Goal: Task Accomplishment & Management: Complete application form

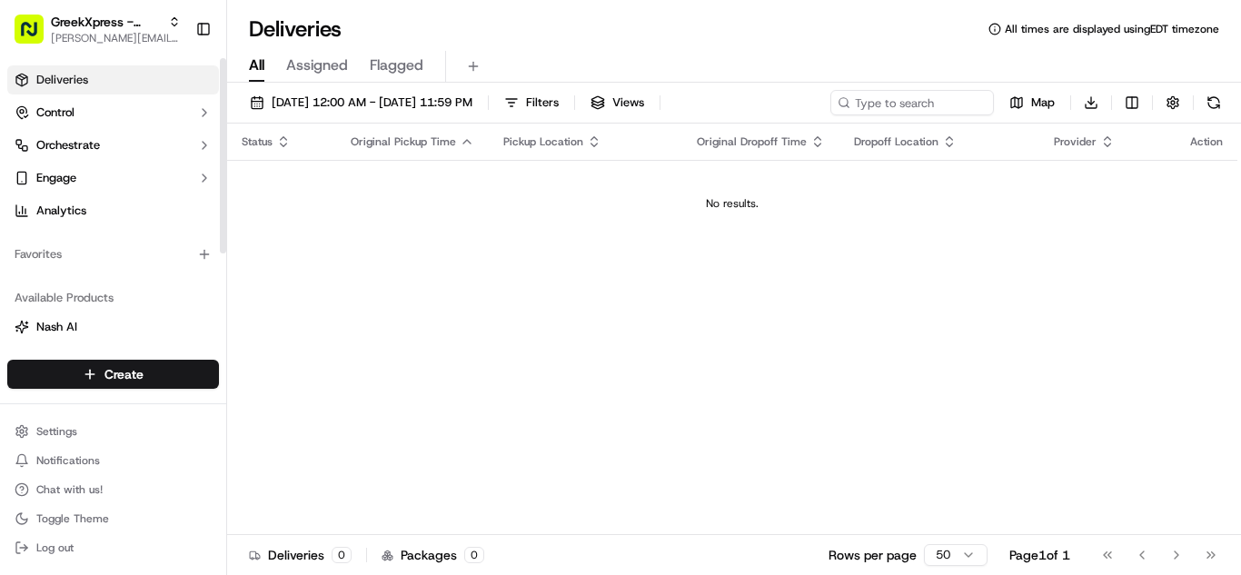
click at [136, 369] on html "GreekXpress - Plainview [EMAIL_ADDRESS][DOMAIN_NAME] Toggle Sidebar Deliveries …" at bounding box center [620, 287] width 1241 height 575
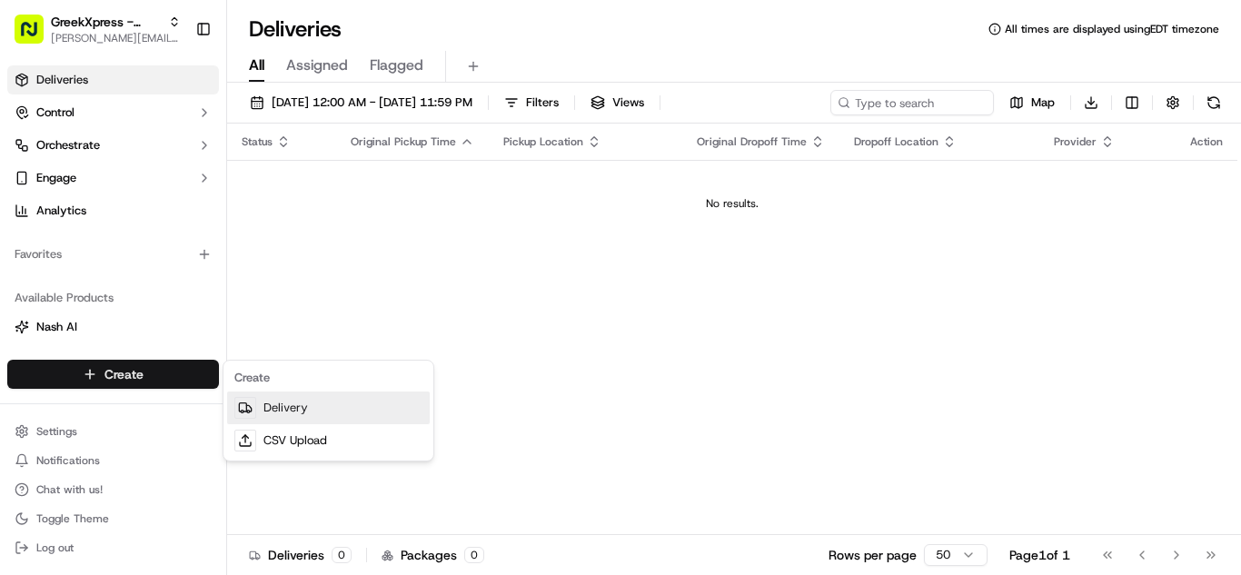
click at [264, 407] on link "Delivery" at bounding box center [328, 408] width 203 height 33
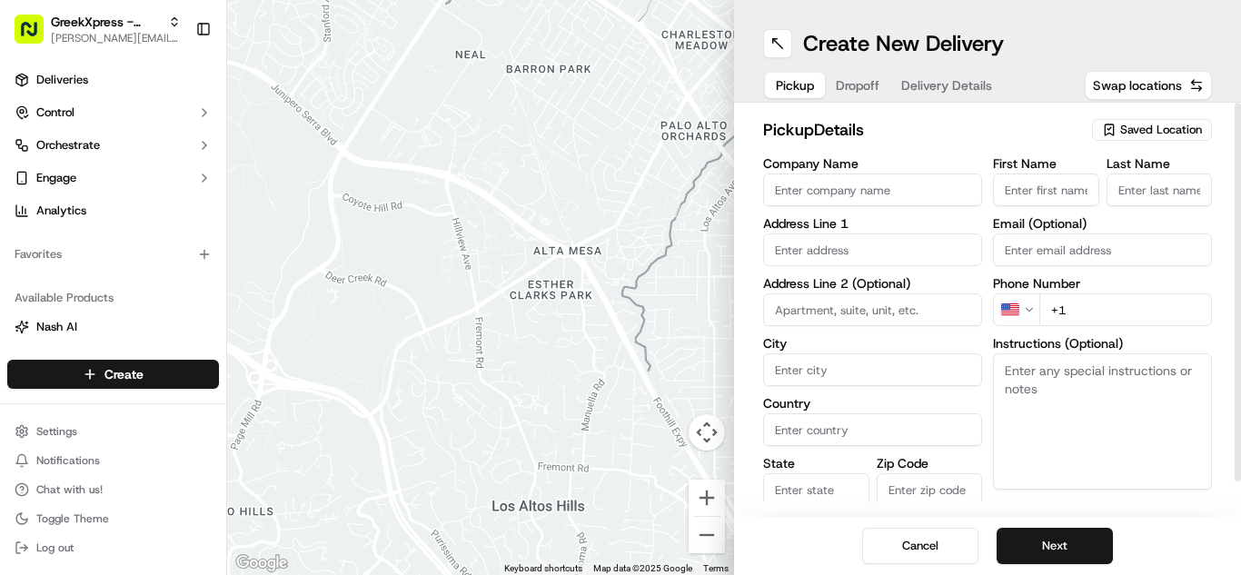
drag, startPoint x: 1123, startPoint y: 106, endPoint x: 1117, endPoint y: 124, distance: 18.1
click at [1120, 105] on div "pickup Details Saved Location Company Name Address Line 1 Address Line 2 (Optio…" at bounding box center [987, 310] width 507 height 414
click at [1116, 129] on icon "button" at bounding box center [1109, 130] width 15 height 15
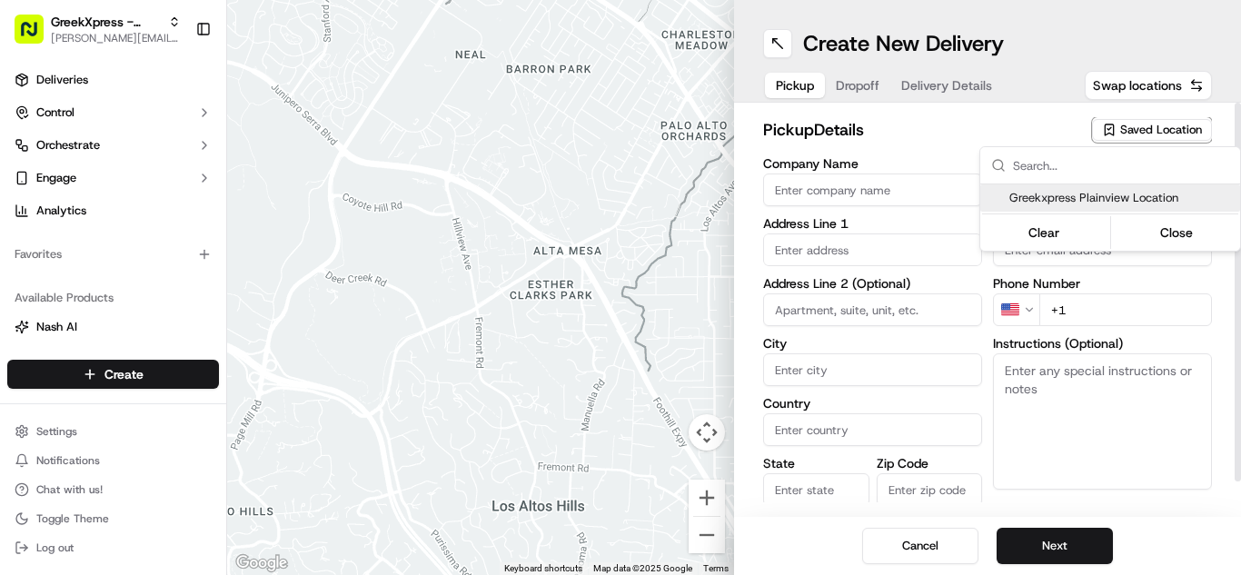
click at [1073, 187] on div "Greekxpress Plainview Location" at bounding box center [1110, 197] width 260 height 27
type input "Greekxpress Plainview Location"
type input "[STREET_ADDRESS]"
type input "Plainview"
type input "US"
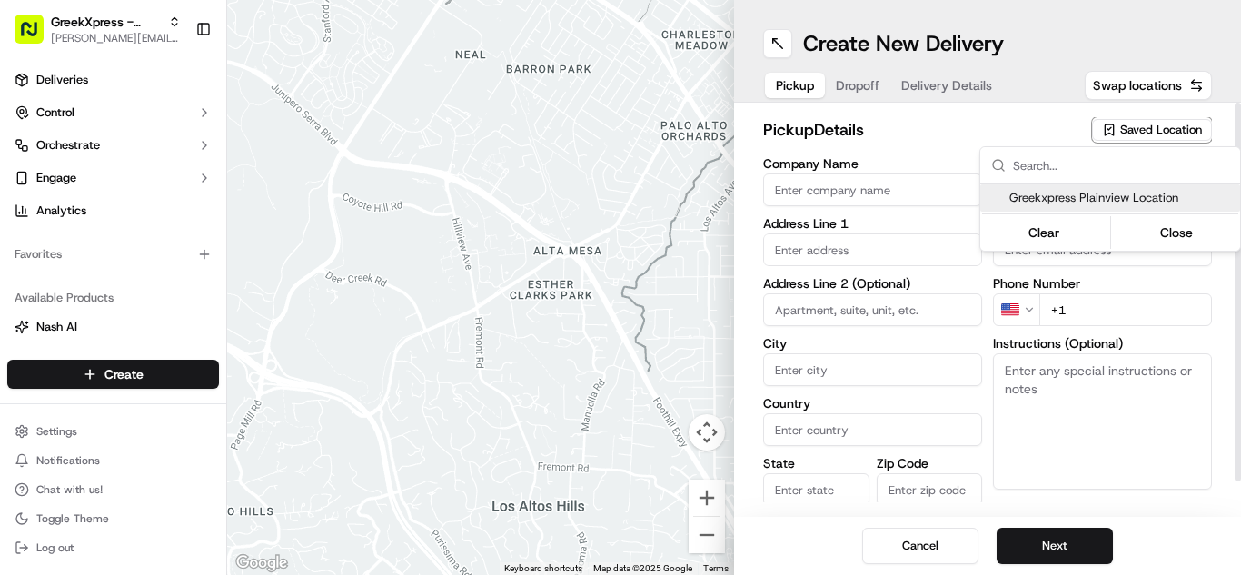
type input "NY"
type input "11803"
type input "Greek"
type input "Xpress"
type input "[PHONE_NUMBER]"
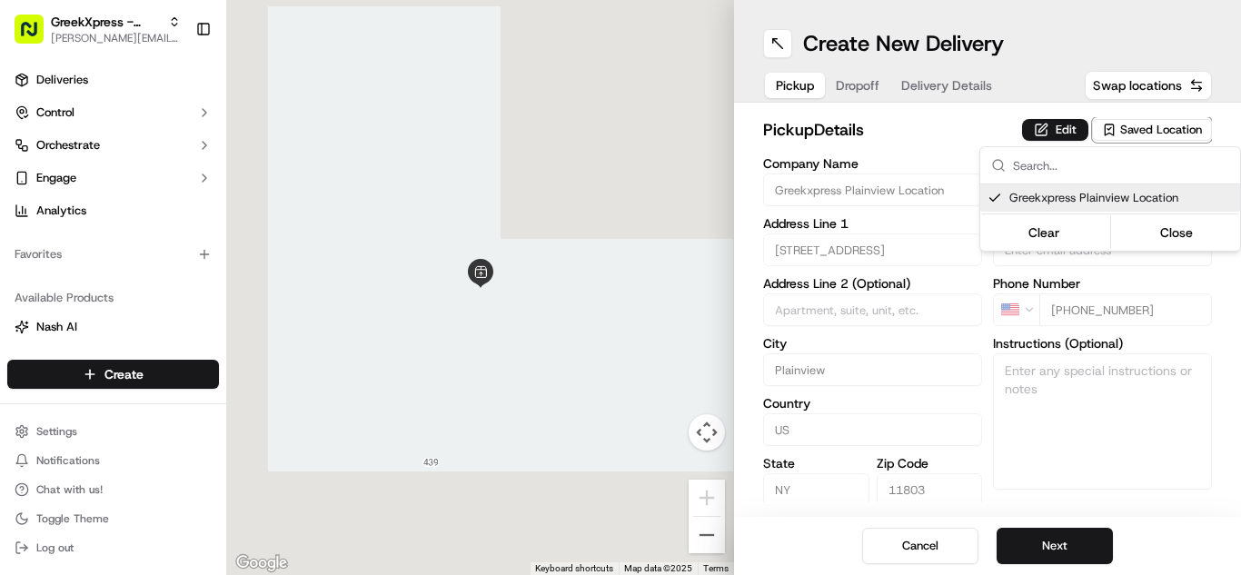
click at [1043, 560] on html "GreekXpress - Plainview [EMAIL_ADDRESS][DOMAIN_NAME] Toggle Sidebar Deliveries …" at bounding box center [620, 287] width 1241 height 575
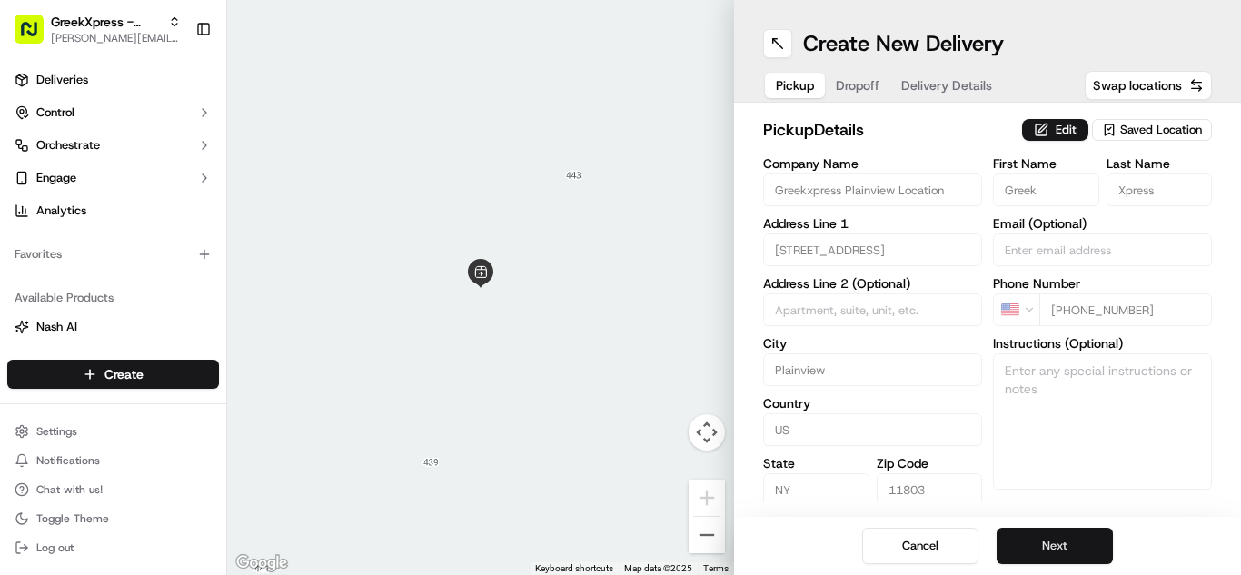
click at [1041, 546] on button "Next" at bounding box center [1054, 546] width 116 height 36
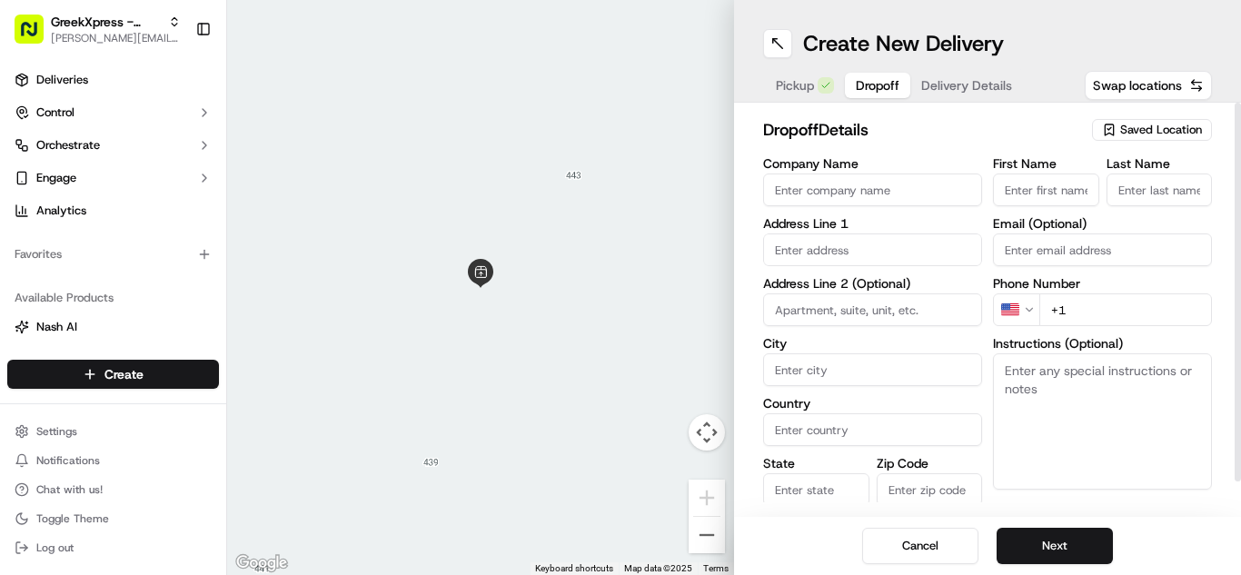
click at [1024, 193] on input "First Name" at bounding box center [1046, 189] width 106 height 33
type input "[PERSON_NAME]"
click at [1148, 187] on input "Last Name" at bounding box center [1159, 189] width 106 height 33
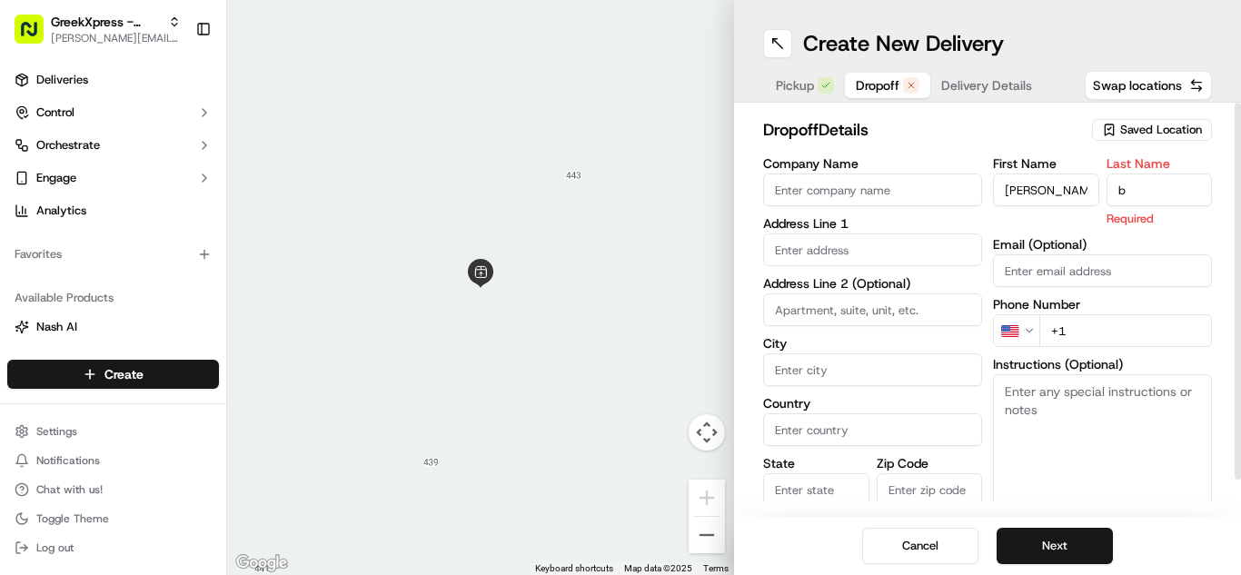
type input "b"
click at [1198, 396] on textarea "Instructions (Optional)" at bounding box center [1102, 442] width 219 height 136
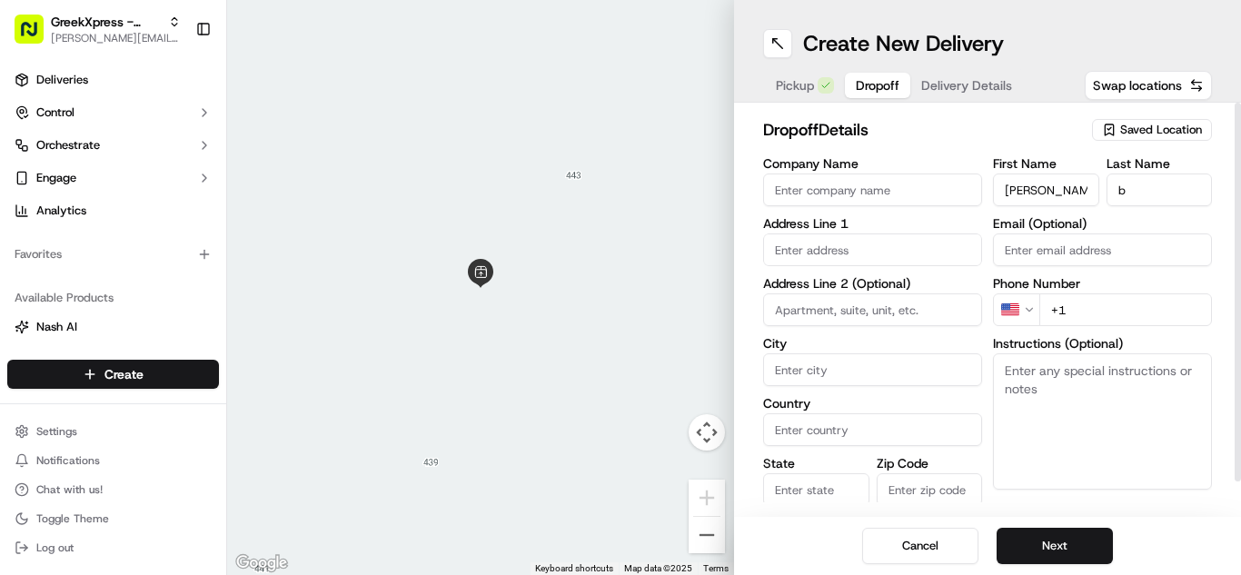
paste textarea "PLEASE HAND ORDER DIRECTLY TO CUSTOMER, DO NOT LEAVE FOOD OUTSIDE. THANK YOU!"
type textarea "PLEASE HAND ORDER DIRECTLY TO CUSTOMER, DO NOT LEAVE FOOD OUTSIDE. THANK YOU!"
click at [1111, 279] on label "Phone Number" at bounding box center [1102, 283] width 219 height 13
drag, startPoint x: 1105, startPoint y: 286, endPoint x: 1101, endPoint y: 302, distance: 16.7
click at [1103, 302] on div "Phone Number US +1" at bounding box center [1102, 301] width 219 height 49
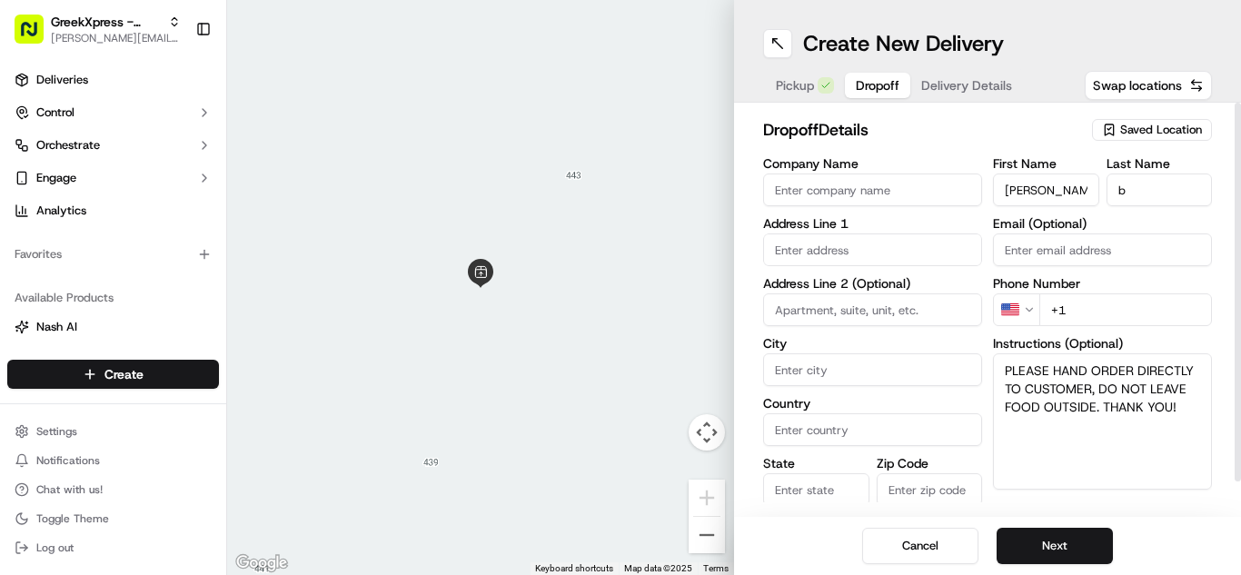
click at [1099, 314] on input "+1" at bounding box center [1125, 309] width 173 height 33
type input "[PHONE_NUMBER]"
click at [846, 230] on label "Address Line 1" at bounding box center [872, 223] width 219 height 13
click at [839, 242] on input "text" at bounding box center [872, 249] width 219 height 33
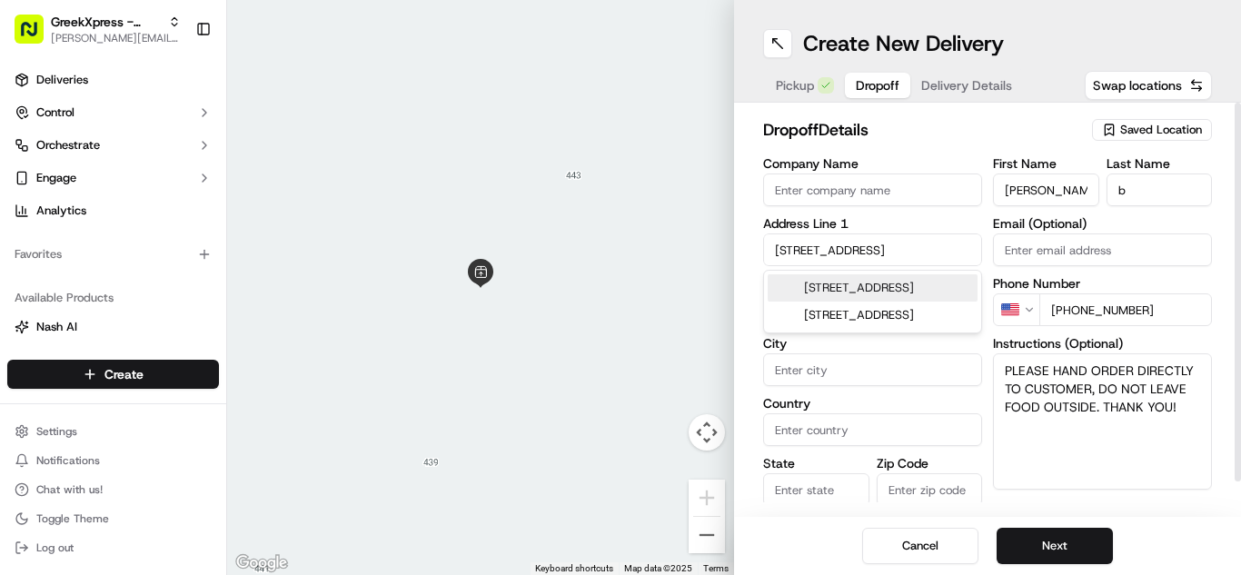
click at [809, 286] on div "[STREET_ADDRESS]" at bounding box center [873, 287] width 210 height 27
type input "[STREET_ADDRESS]"
type input "Woodbury"
type input "[GEOGRAPHIC_DATA]"
type input "NY"
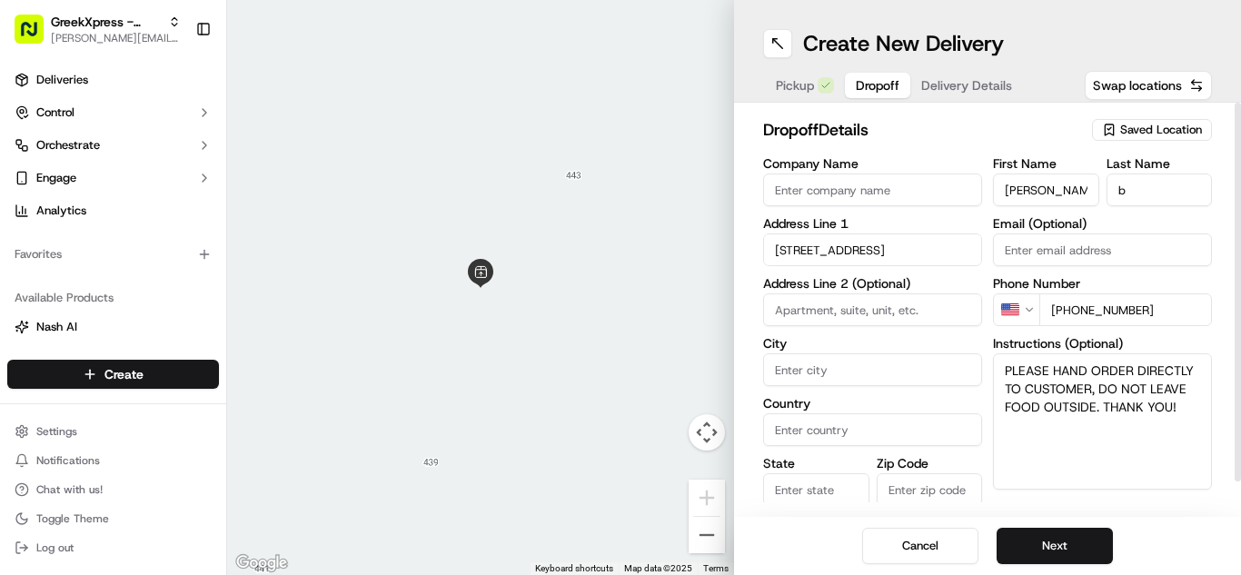
type input "11797"
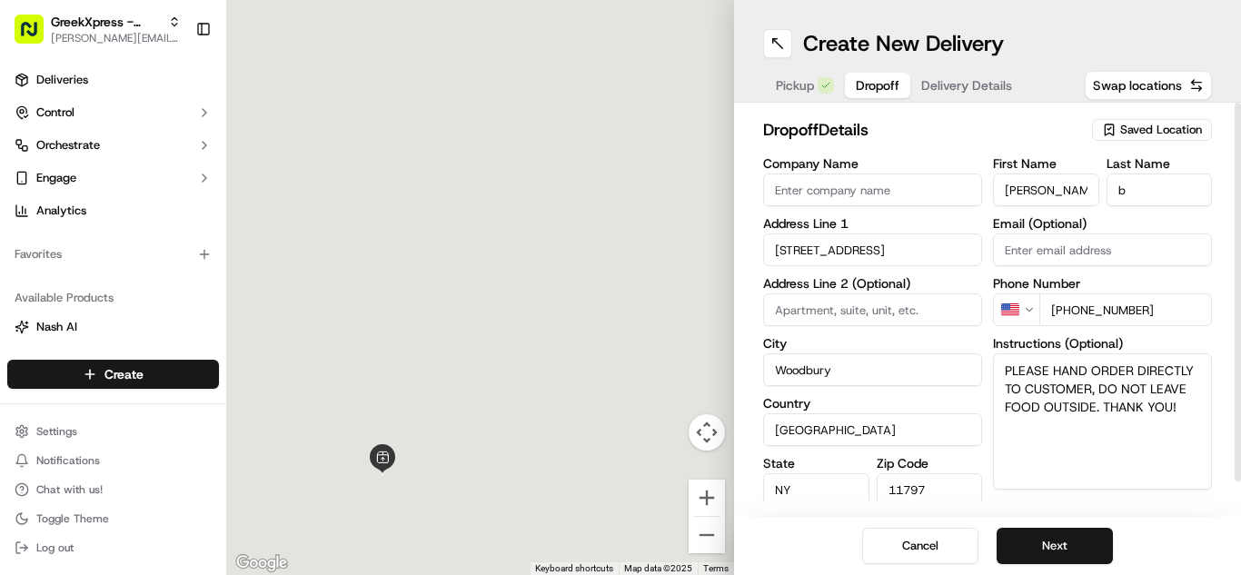
type input "[STREET_ADDRESS]"
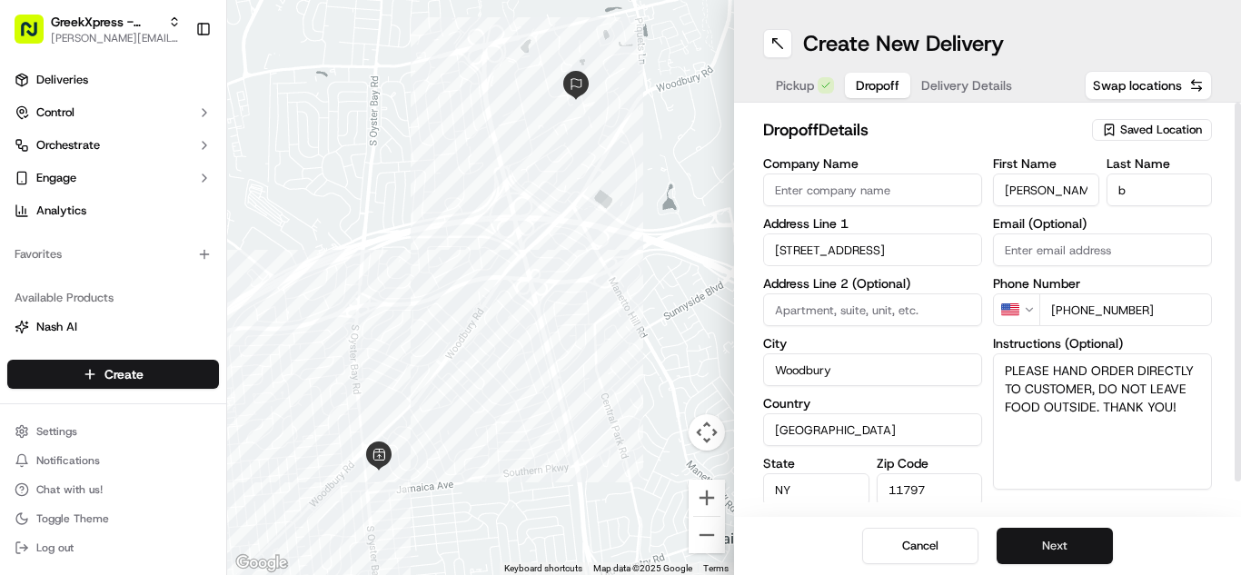
click at [1052, 542] on button "Next" at bounding box center [1054, 546] width 116 height 36
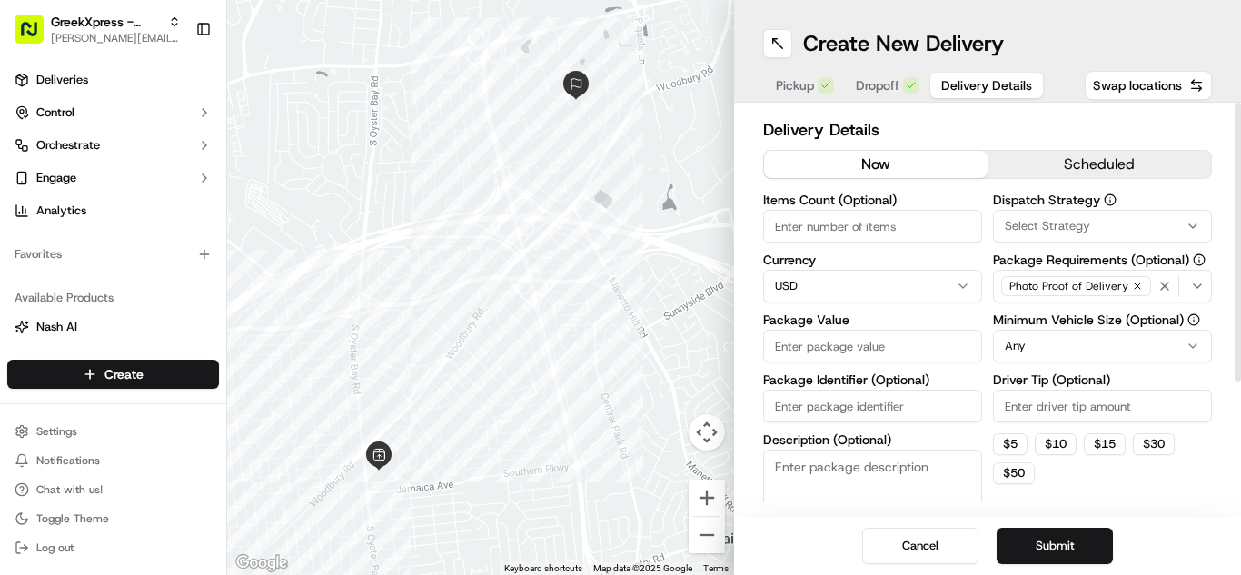
click at [1057, 407] on input "Driver Tip (Optional)" at bounding box center [1102, 406] width 219 height 33
type input "5.00"
click at [836, 348] on input "Package Value" at bounding box center [872, 346] width 219 height 33
type input "67.35"
click at [1030, 559] on button "Submit" at bounding box center [1054, 546] width 116 height 36
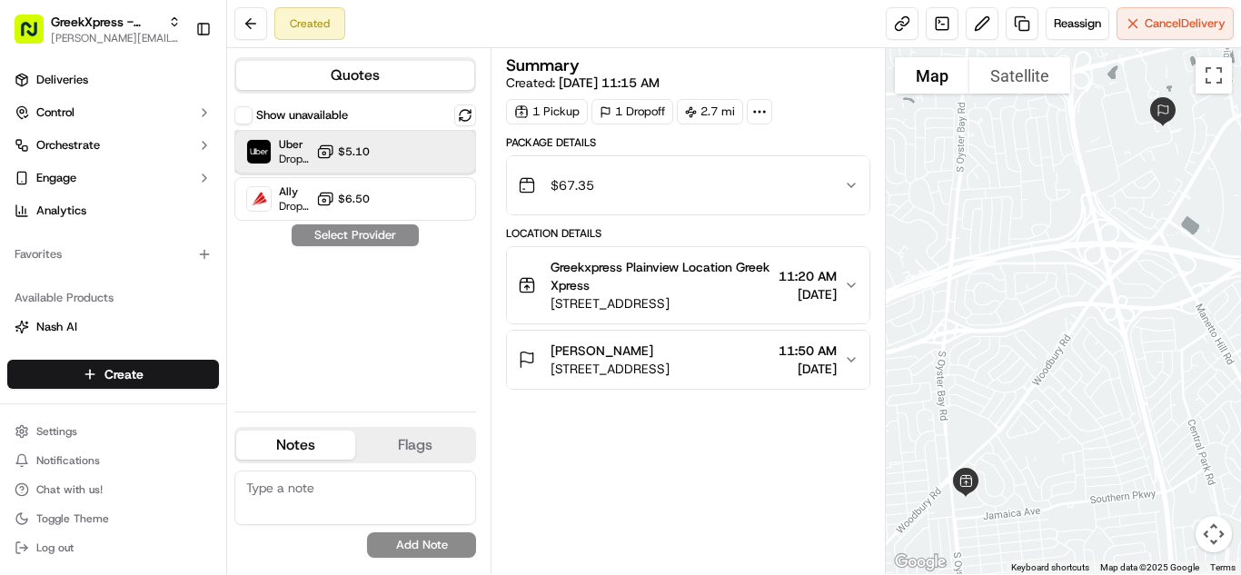
click at [446, 156] on div "Uber Dropoff ETA 24 minutes $5.10" at bounding box center [355, 152] width 242 height 44
click at [374, 245] on button "Assign Provider" at bounding box center [355, 235] width 129 height 22
